Goal: Check status: Check status

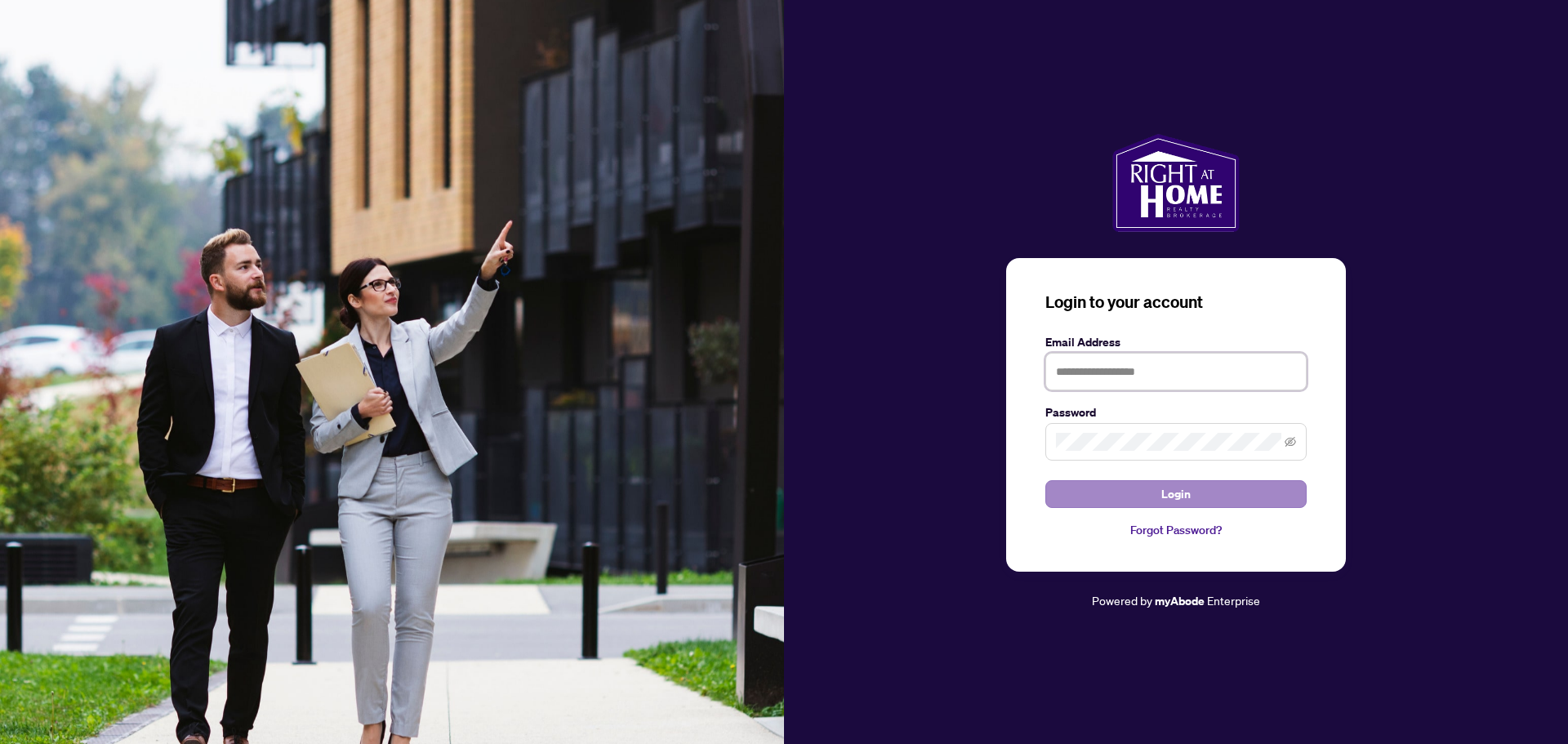
type input "**********"
click at [1121, 501] on button "Login" at bounding box center [1176, 493] width 261 height 27
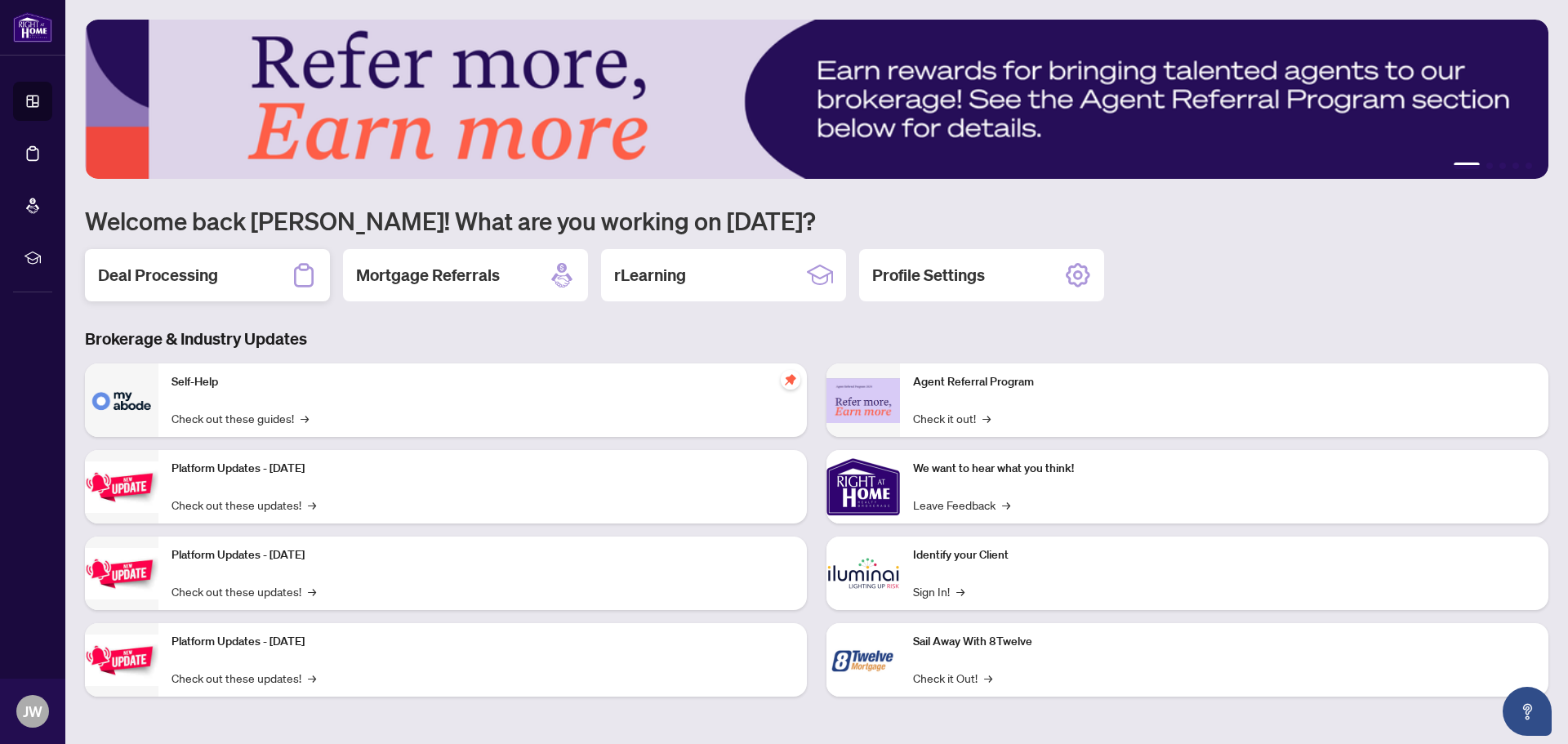
click at [177, 282] on h2 "Deal Processing" at bounding box center [157, 275] width 120 height 23
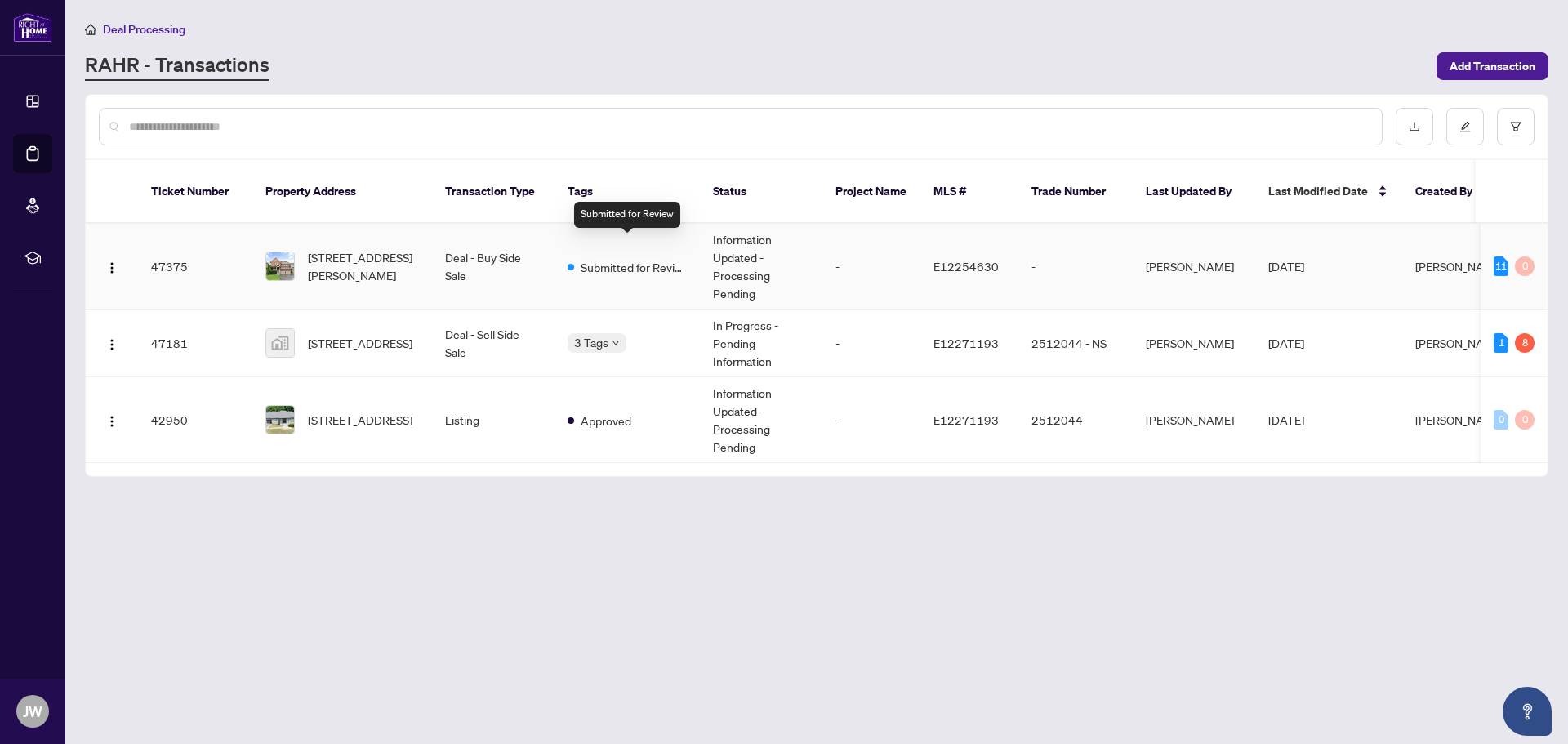
click at [587, 258] on span "Submitted for Review" at bounding box center [633, 267] width 106 height 18
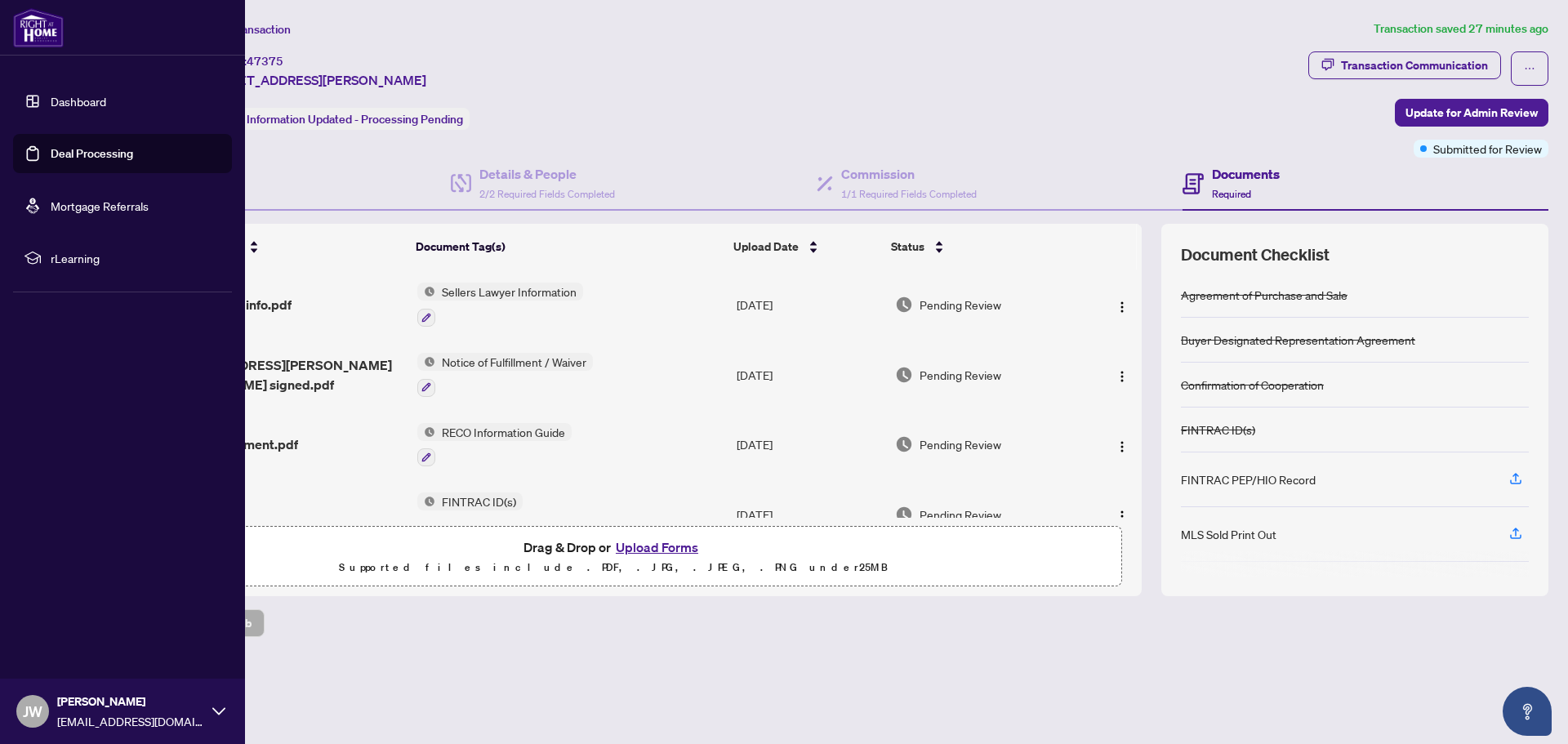
click at [88, 104] on link "Dashboard" at bounding box center [78, 102] width 56 height 15
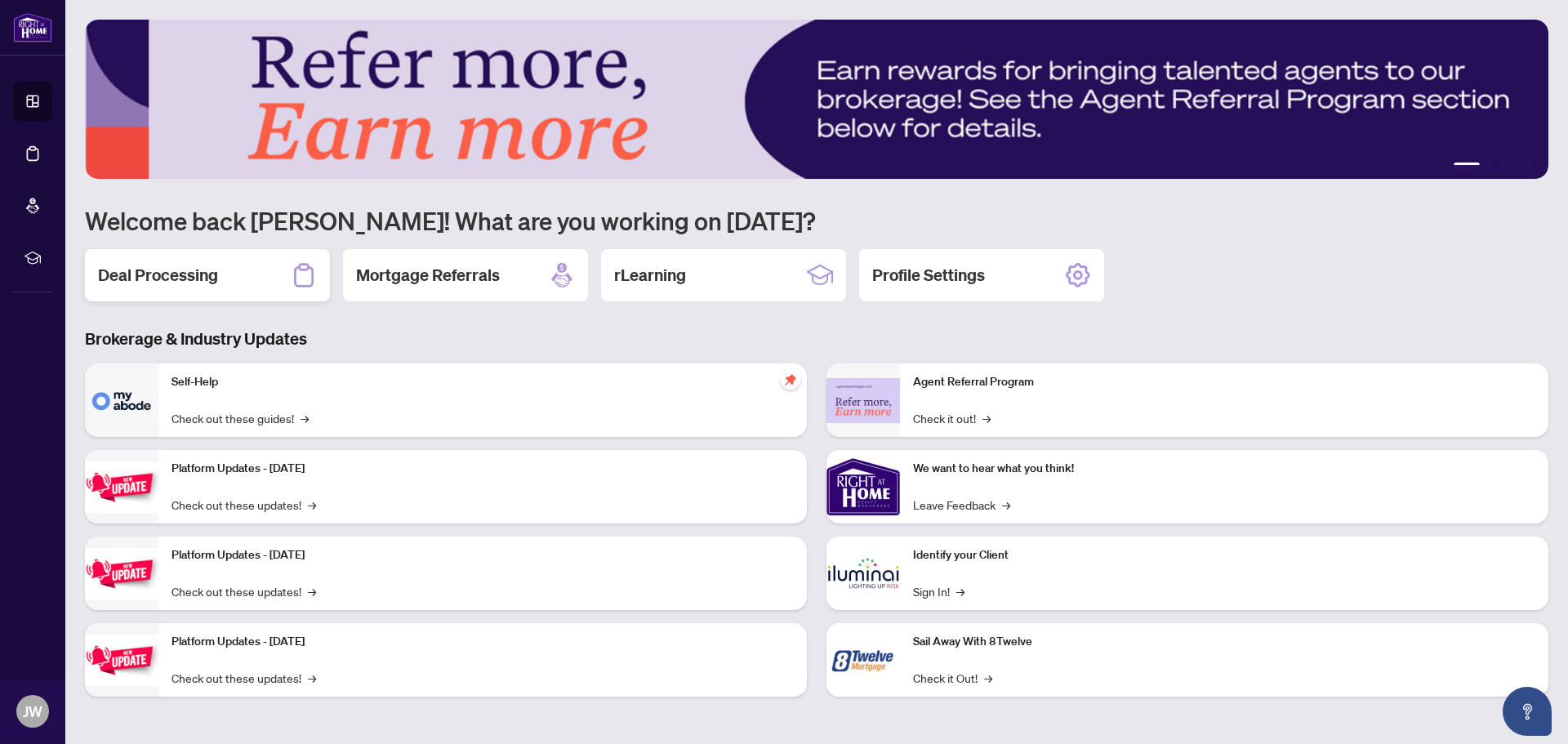
click at [199, 269] on h2 "Deal Processing" at bounding box center [157, 275] width 120 height 23
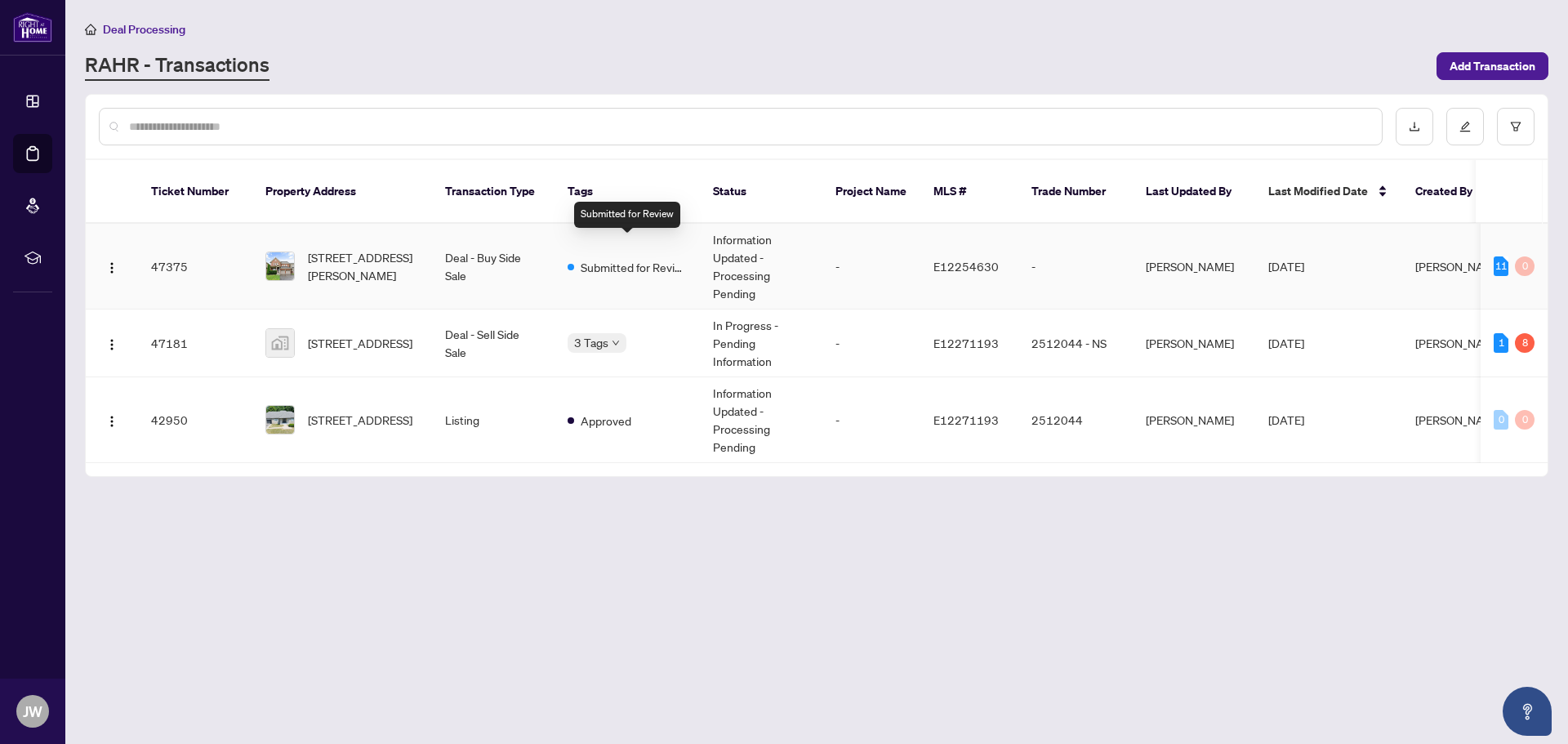
click at [614, 258] on span "Submitted for Review" at bounding box center [633, 267] width 106 height 18
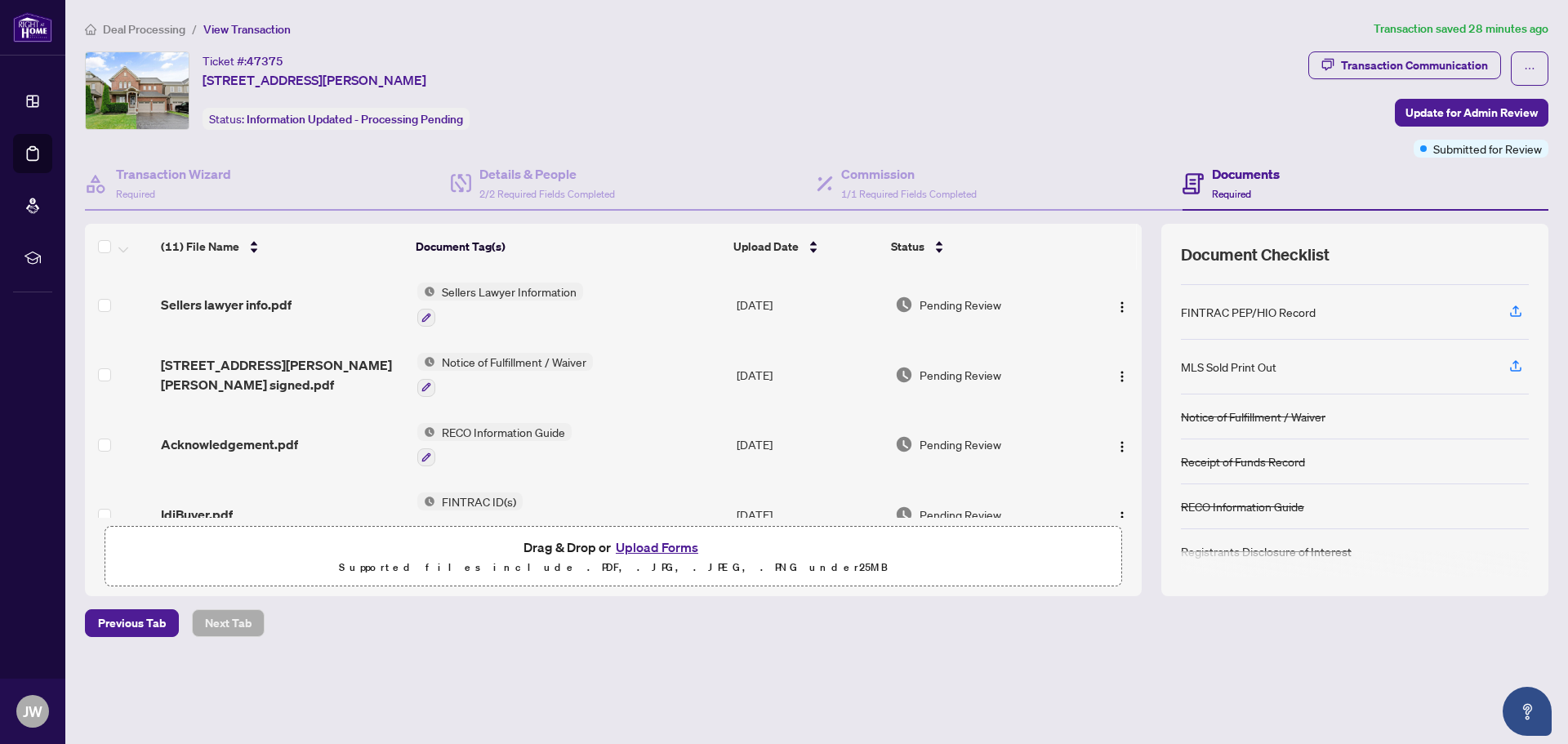
scroll to position [170, 0]
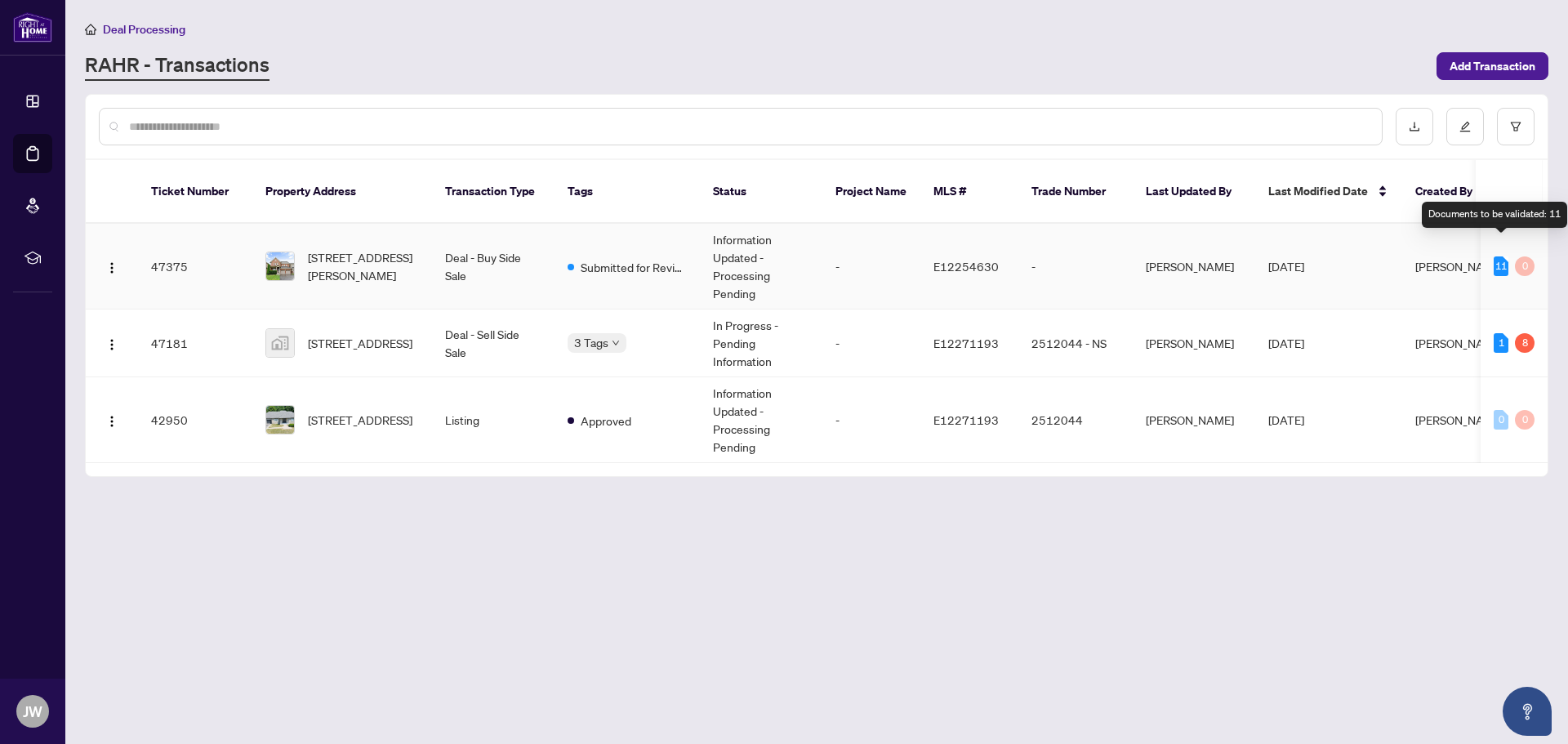
click at [1505, 256] on div "11" at bounding box center [1502, 266] width 15 height 20
click at [362, 334] on span "[STREET_ADDRESS]" at bounding box center [360, 343] width 105 height 18
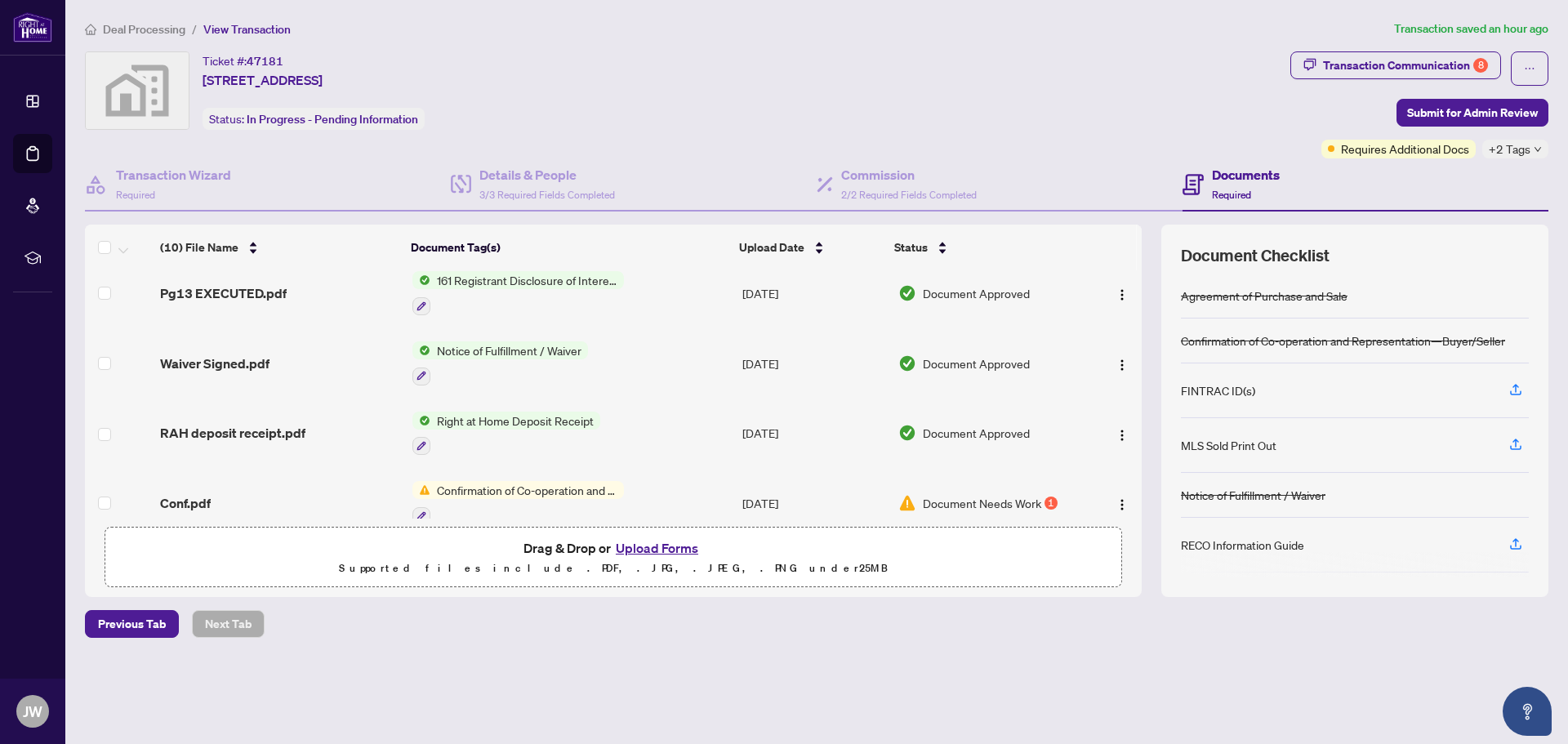
scroll to position [163, 0]
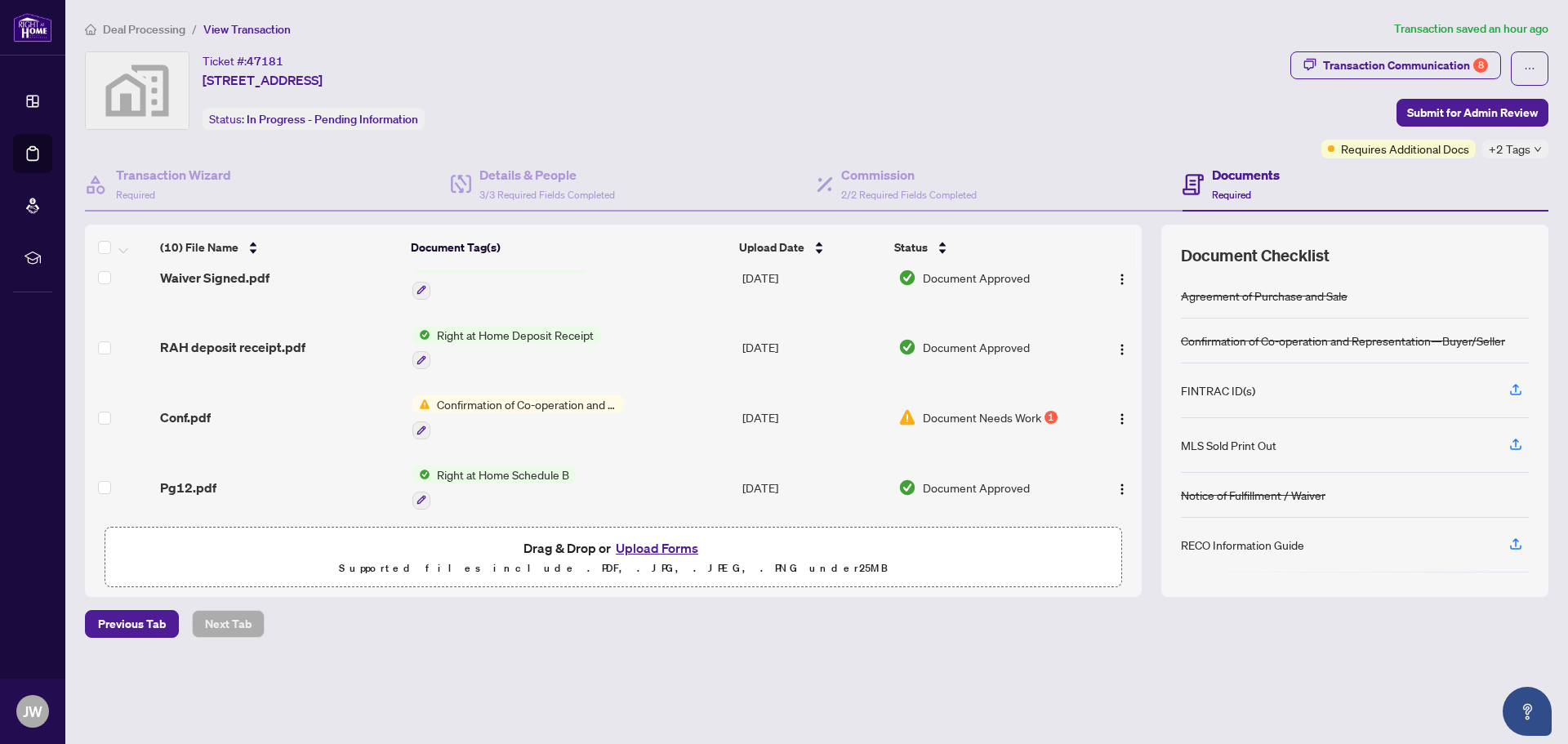
click at [536, 396] on span "Confirmation of Co-operation and Representation—Buyer/Seller" at bounding box center [527, 404] width 193 height 18
click at [1049, 411] on div "1" at bounding box center [1052, 417] width 13 height 13
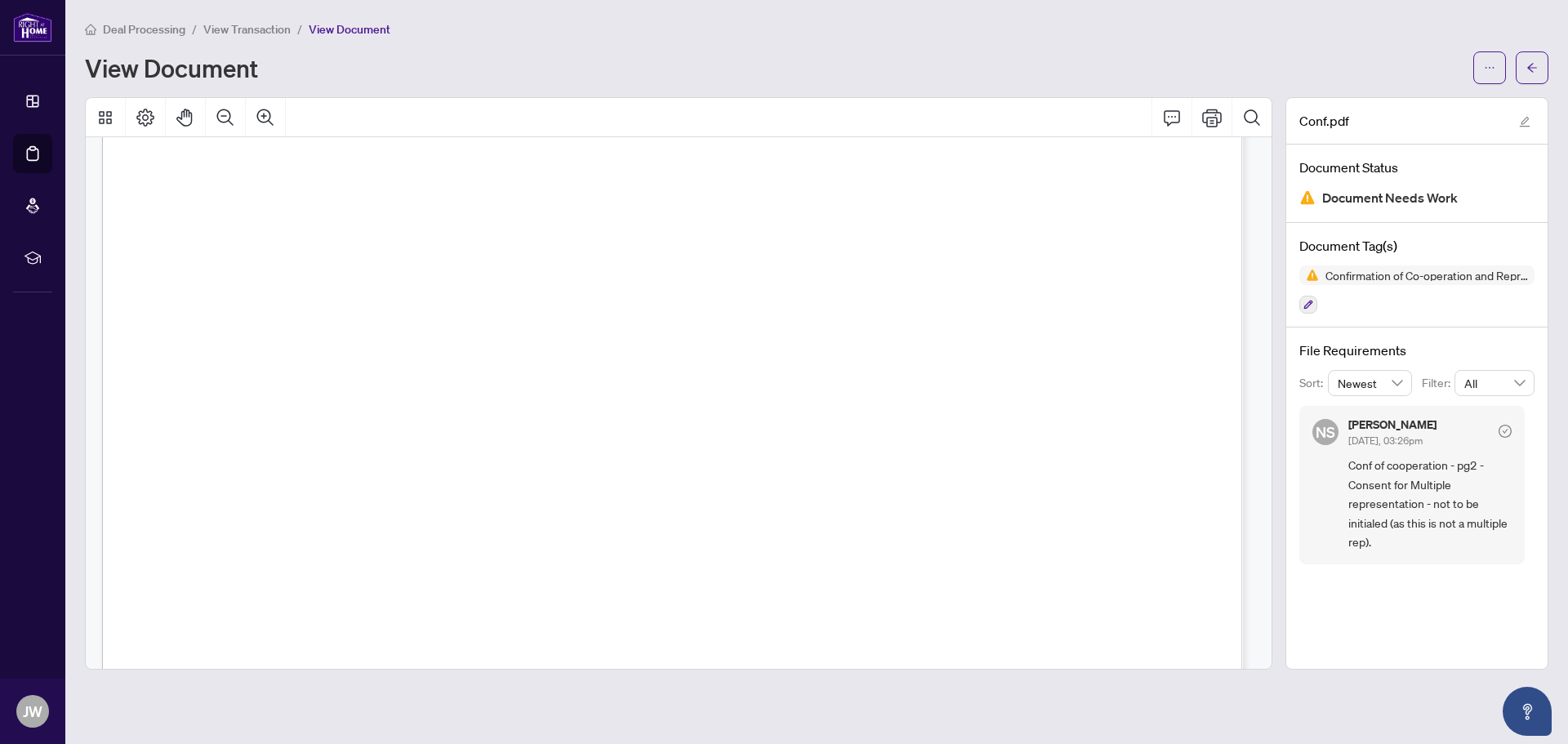
scroll to position [86, 0]
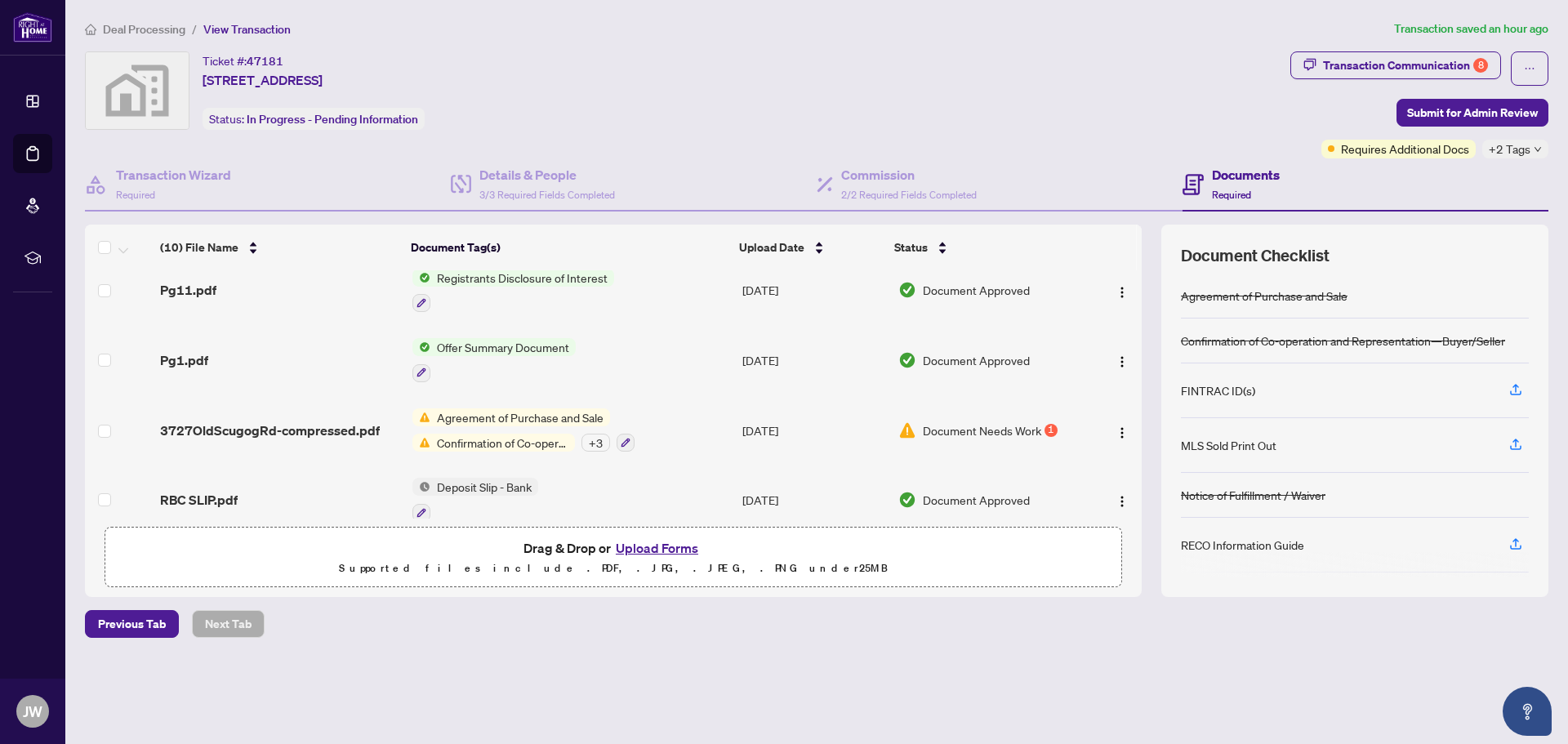
scroll to position [436, 0]
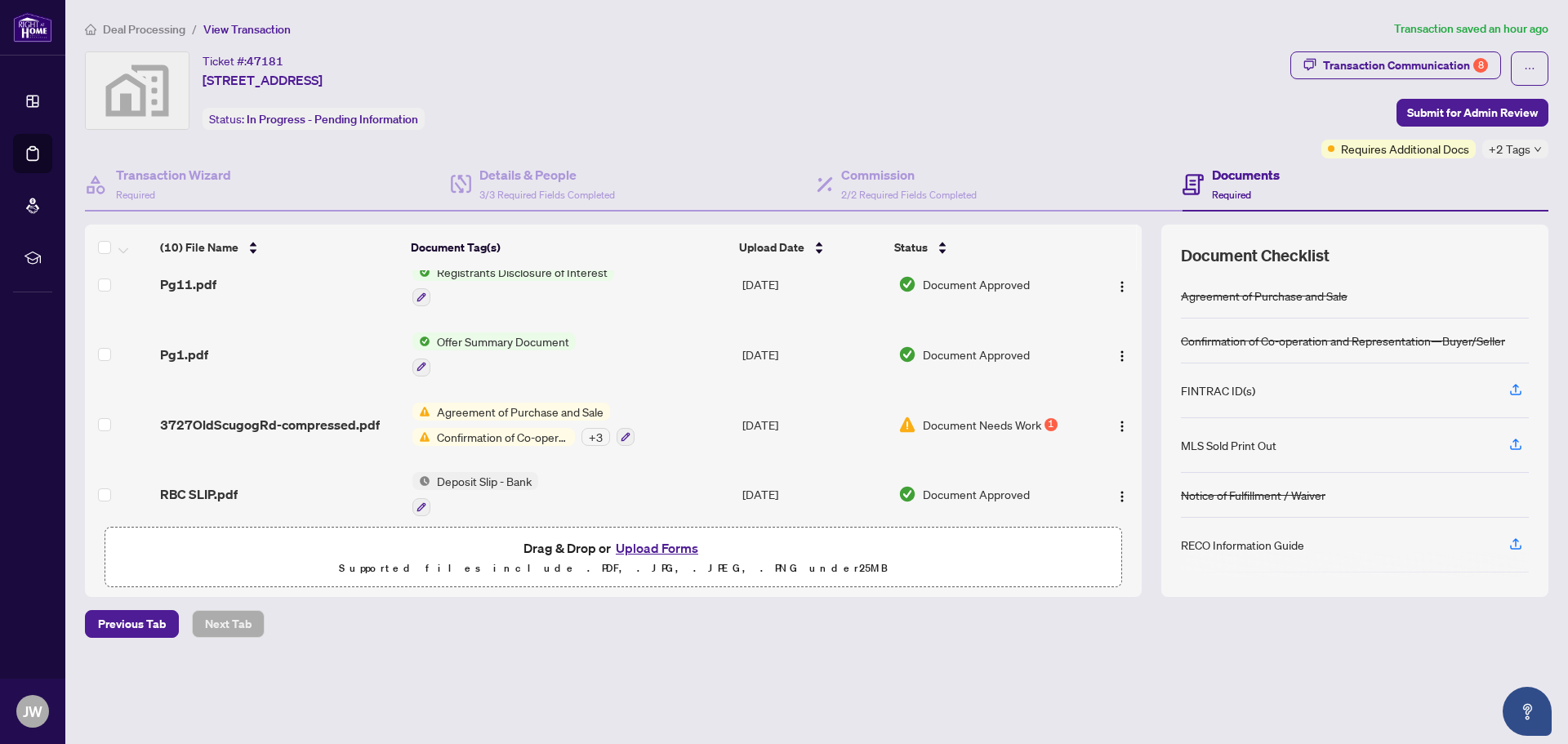
click at [1052, 418] on div "1" at bounding box center [1052, 425] width 13 height 13
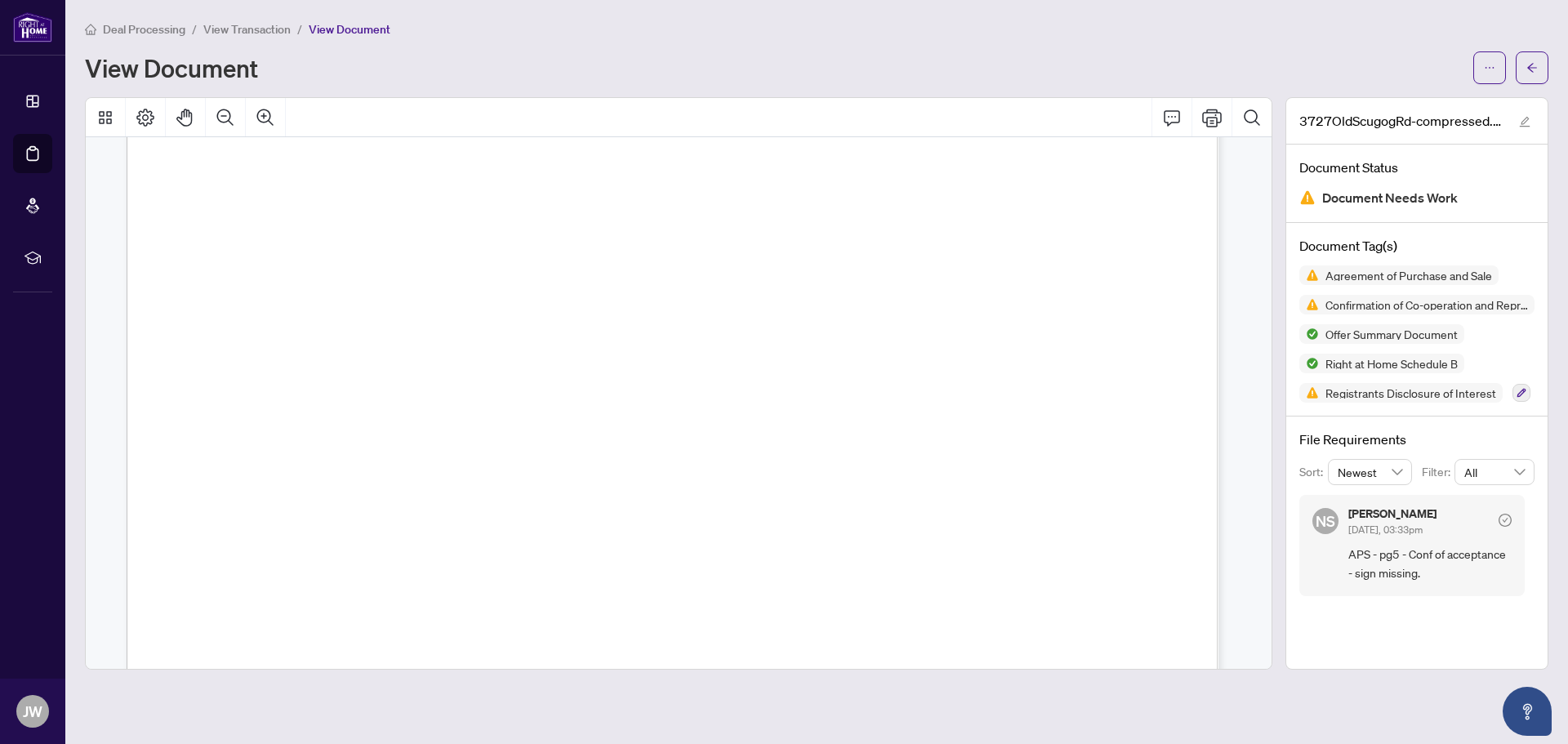
scroll to position [5634, 0]
